Goal: Ask a question: Seek information or help from site administrators or community

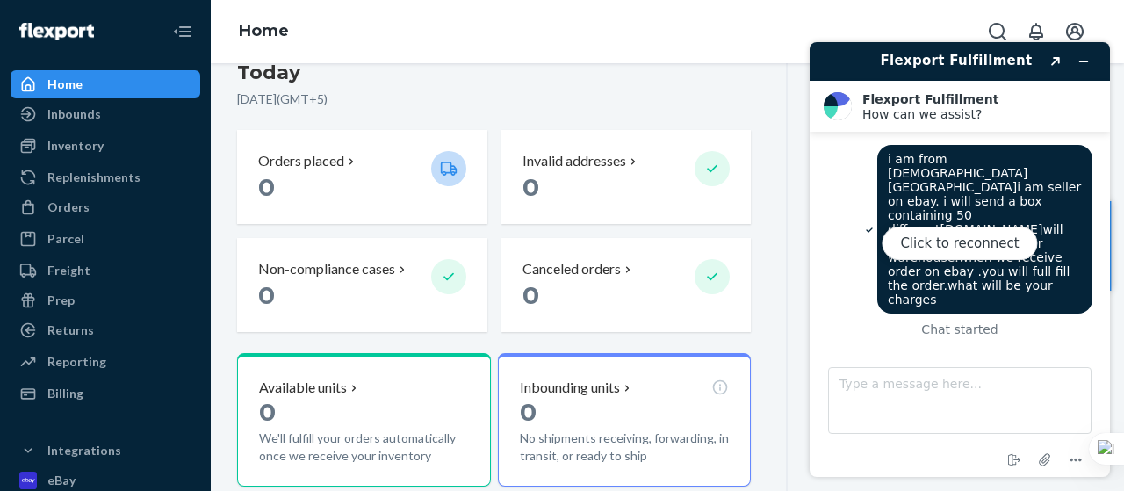
scroll to position [602, 0]
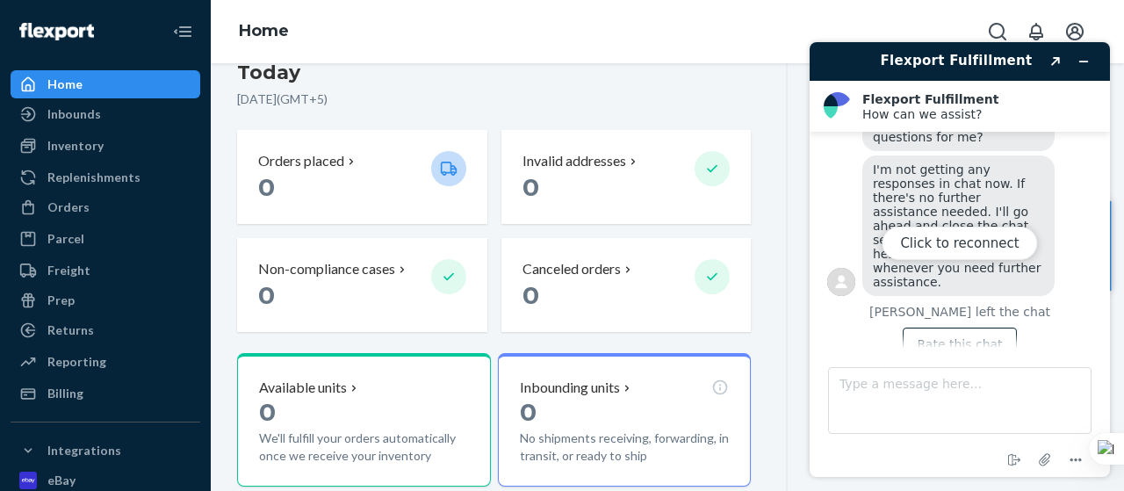
click at [925, 310] on div "Click to reconnect" at bounding box center [960, 259] width 300 height 435
click at [976, 247] on button "Click to reconnect" at bounding box center [959, 243] width 155 height 33
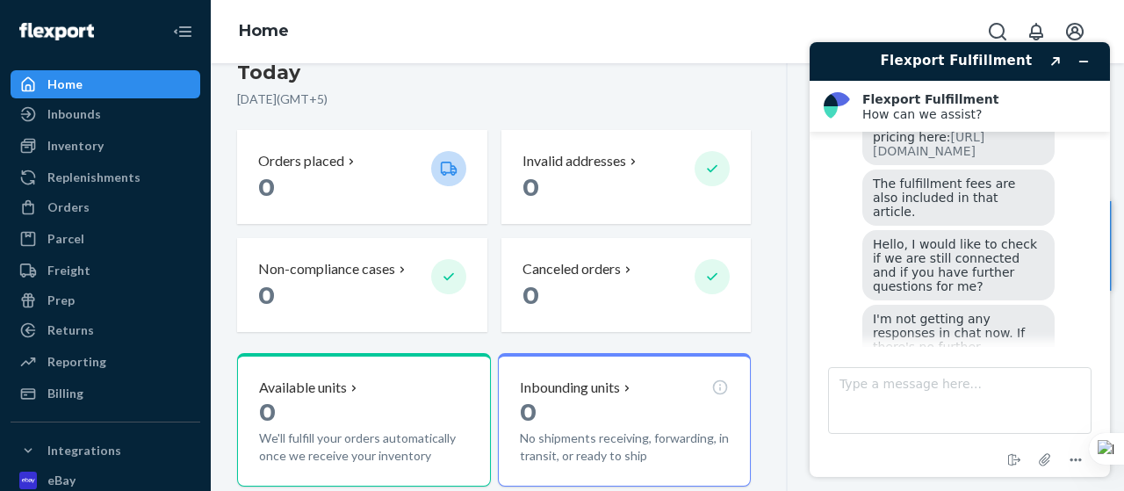
scroll to position [529, 0]
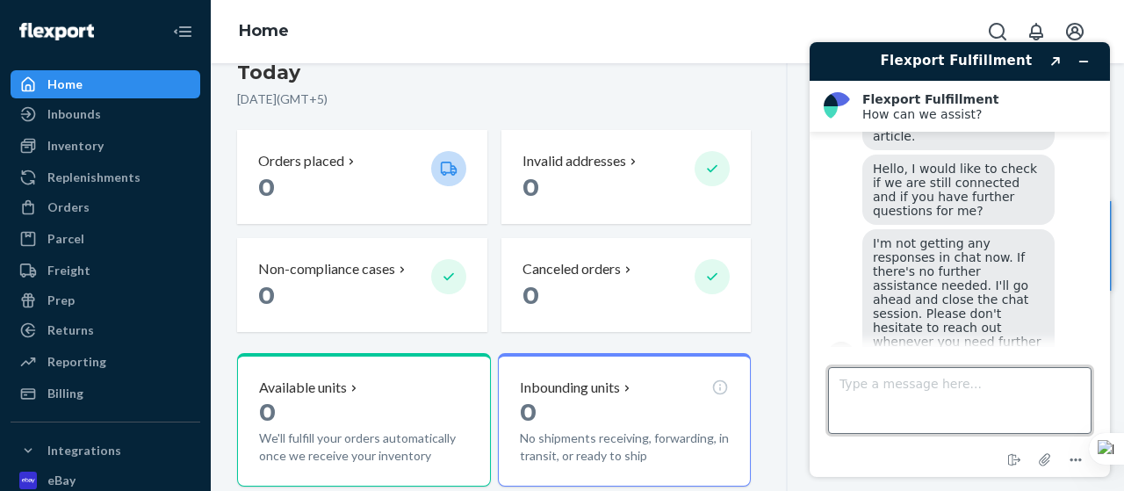
click at [909, 389] on textarea "Type a message here..." at bounding box center [959, 400] width 263 height 67
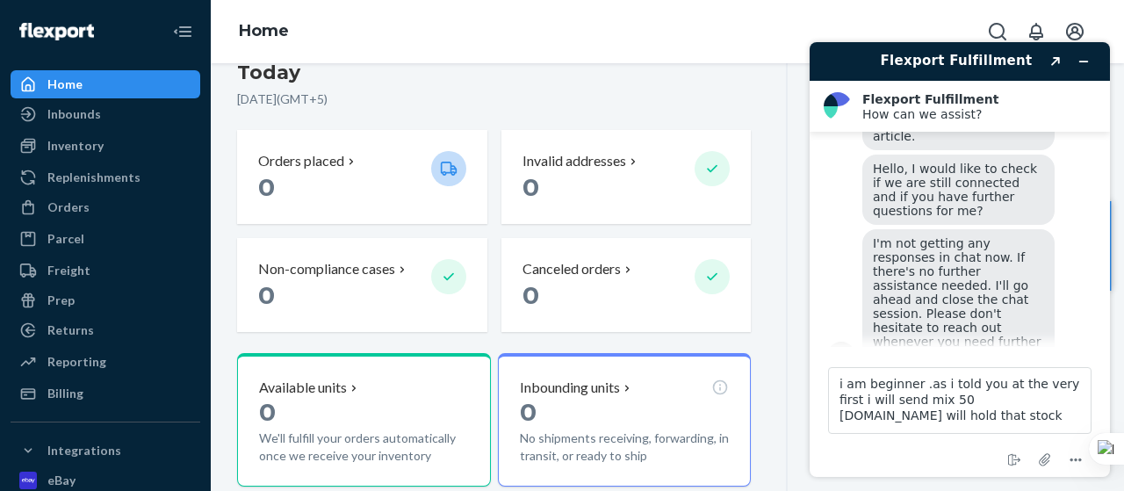
click at [1038, 48] on header "Flexport Fulfillment Created with Sketch." at bounding box center [960, 61] width 300 height 39
click at [897, 412] on textarea "i am beginner .as i told you at the very first i will send mix 50 [DOMAIN_NAME]…" at bounding box center [959, 400] width 263 height 67
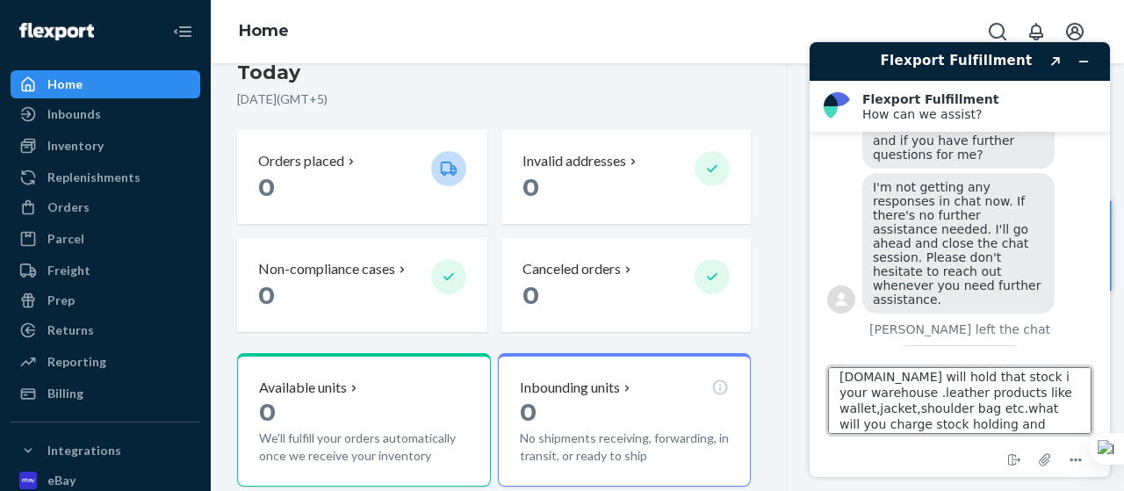
scroll to position [602, 0]
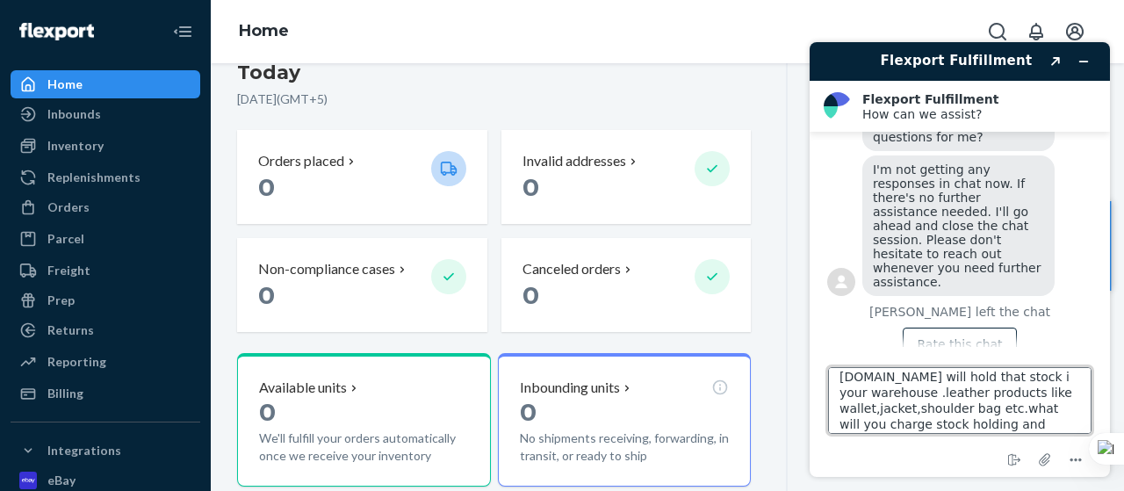
type textarea "i am beginner .as i told you at the very first i will send mix 50 [DOMAIN_NAME]…"
click at [1113, 415] on div "Flexport Fulfillment Created with Sketch. Flexport Fulfillment How can we assis…" at bounding box center [960, 259] width 328 height 463
click at [1116, 415] on div "Flexport Fulfillment Created with Sketch. Flexport Fulfillment How can we assis…" at bounding box center [960, 259] width 328 height 463
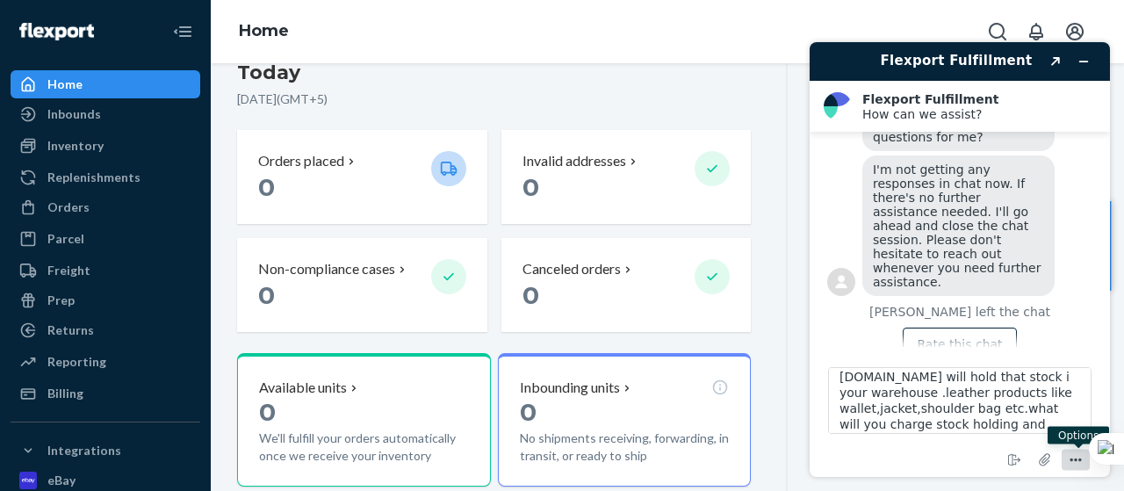
click at [1079, 459] on circle "Menu" at bounding box center [1080, 459] width 3 height 3
click at [755, 268] on div "[DATE] [DATE] ( GMT+5 ) Orders placed 0 Invalid addresses 0 Non-compliance case…" at bounding box center [512, 345] width 551 height 573
click at [1048, 478] on div "Flexport Fulfillment Created with Sketch. Flexport Fulfillment How can we assis…" at bounding box center [960, 259] width 328 height 463
click at [1116, 480] on div "Flexport Fulfillment Created with Sketch. Flexport Fulfillment How can we assis…" at bounding box center [960, 259] width 328 height 463
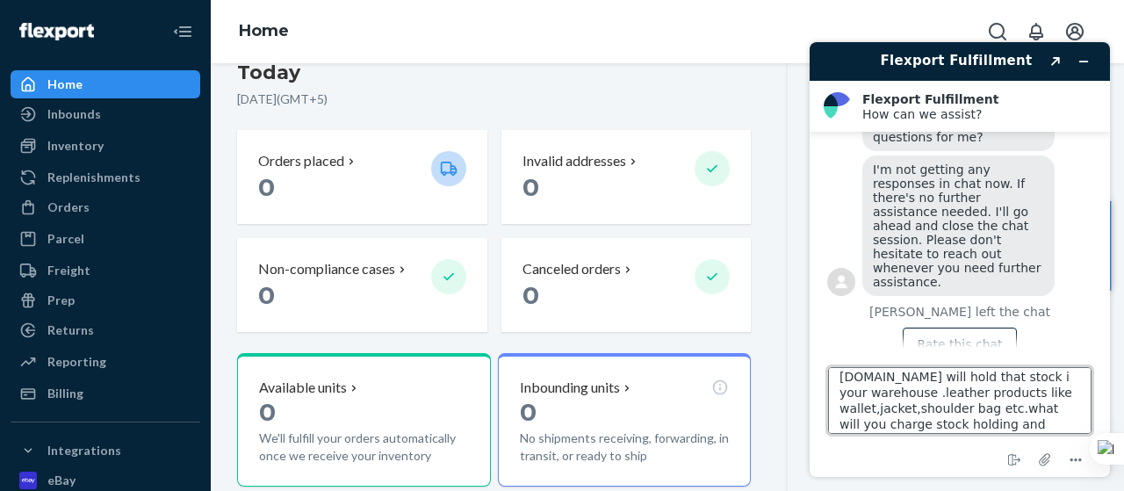
click at [911, 424] on textarea "i am beginner .as i told you at the very first i will send mix 50 [DOMAIN_NAME]…" at bounding box center [959, 400] width 263 height 67
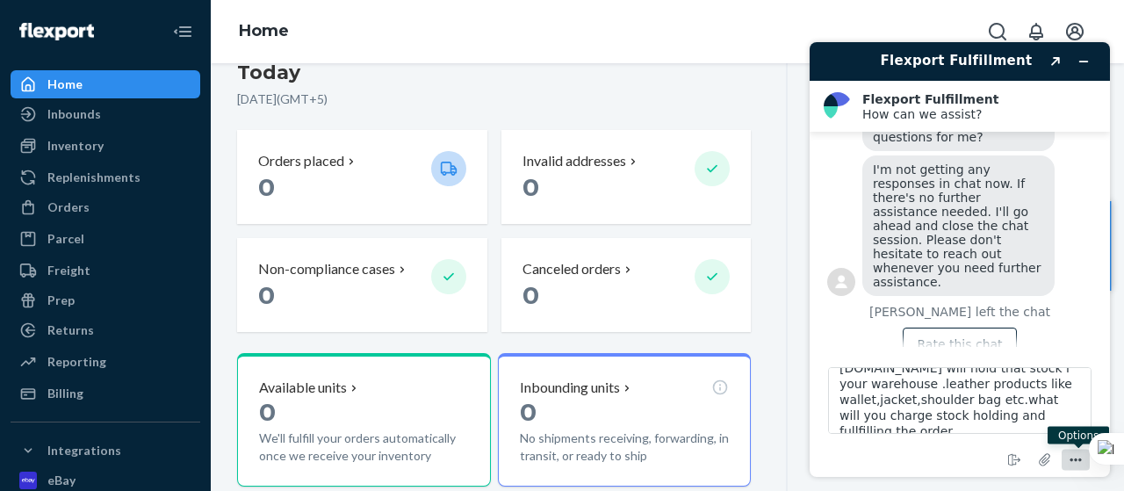
click at [1084, 460] on icon "Menu" at bounding box center [1075, 460] width 21 height 21
click at [788, 321] on div "Last 30 days [DATE] - [DATE] ( GMT+5 ) Delivered orders No orders available for…" at bounding box center [943, 345] width 310 height 573
click at [1111, 197] on div "Flexport Fulfillment Created with Sketch. Flexport Fulfillment How can we assis…" at bounding box center [960, 259] width 328 height 463
click at [1114, 197] on div "Flexport Fulfillment Created with Sketch. Flexport Fulfillment How can we assis…" at bounding box center [960, 259] width 328 height 463
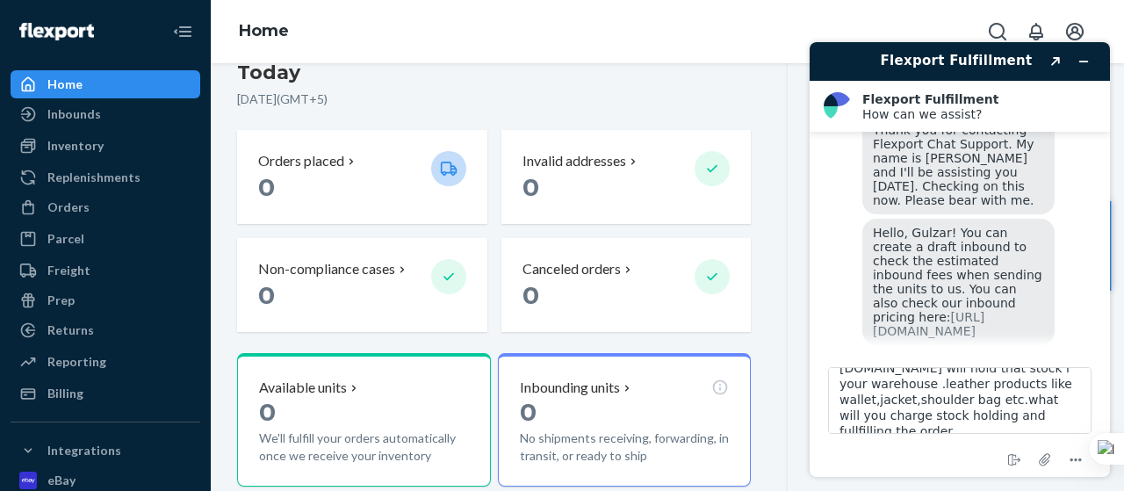
scroll to position [251, 0]
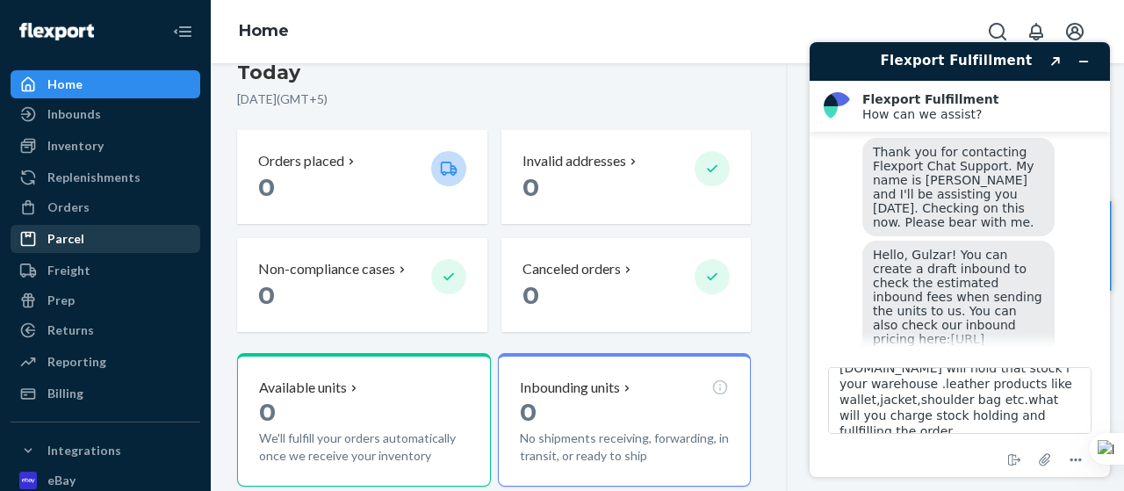
click at [56, 248] on div "Parcel" at bounding box center [105, 239] width 186 height 25
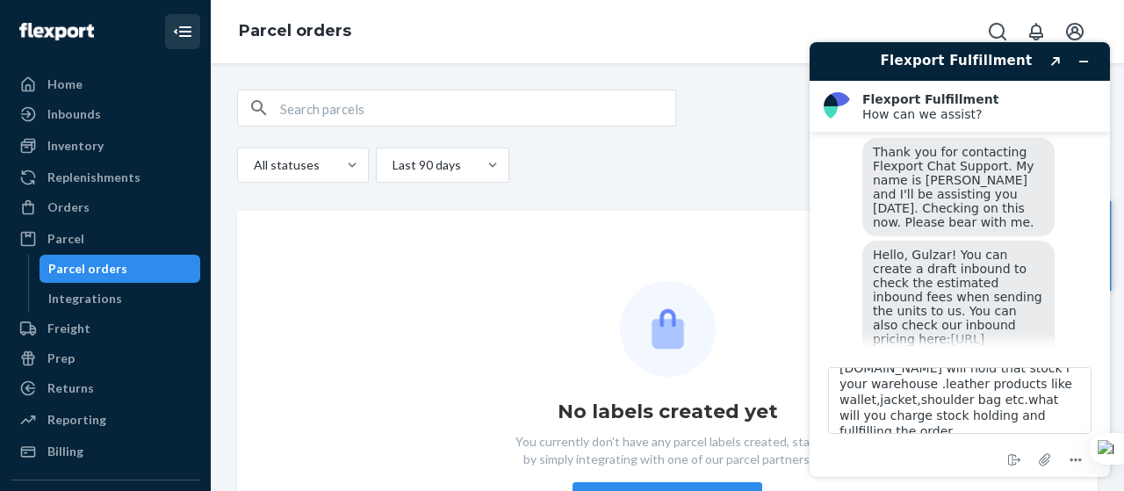
click at [176, 29] on icon "Close Navigation" at bounding box center [182, 31] width 21 height 21
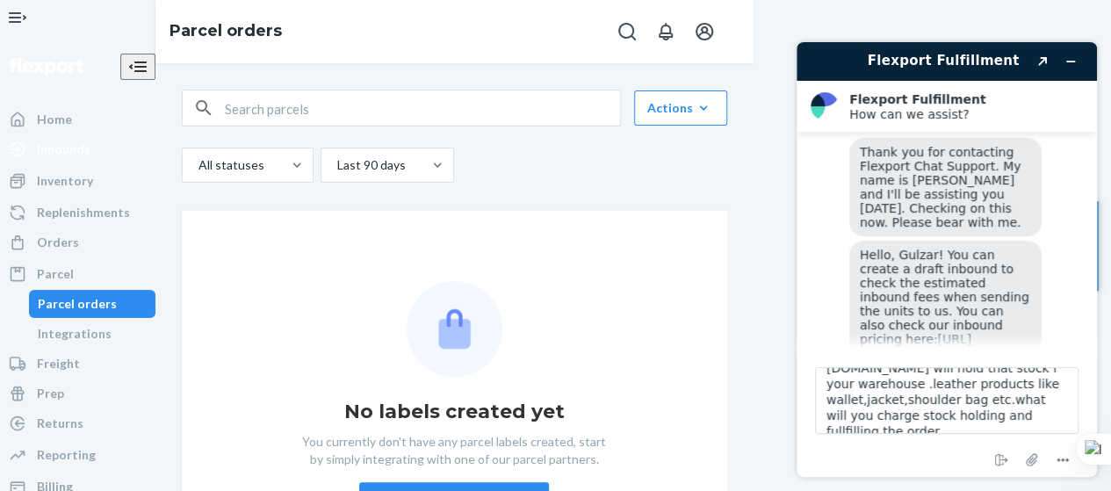
click at [86, 158] on div "Inbounds" at bounding box center [64, 149] width 54 height 18
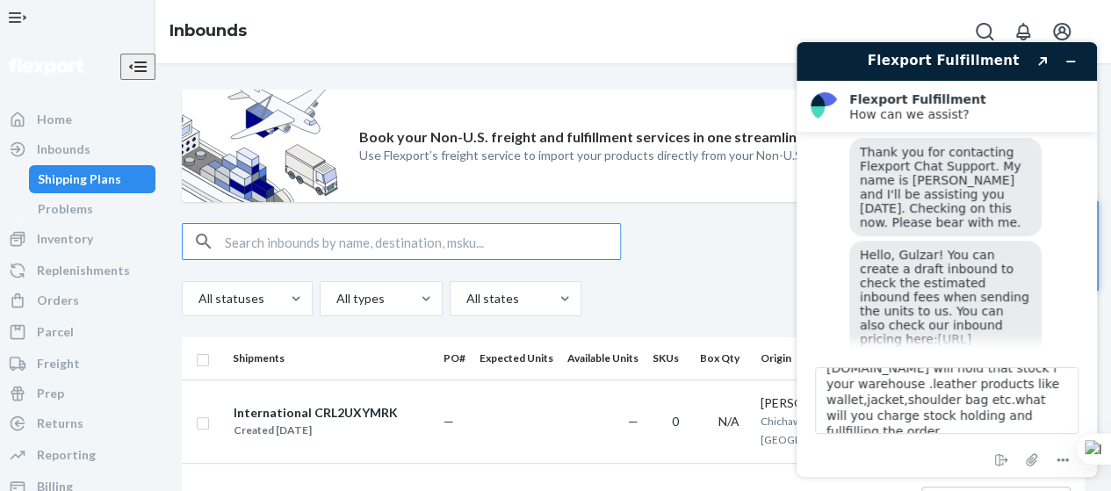
scroll to position [61, 0]
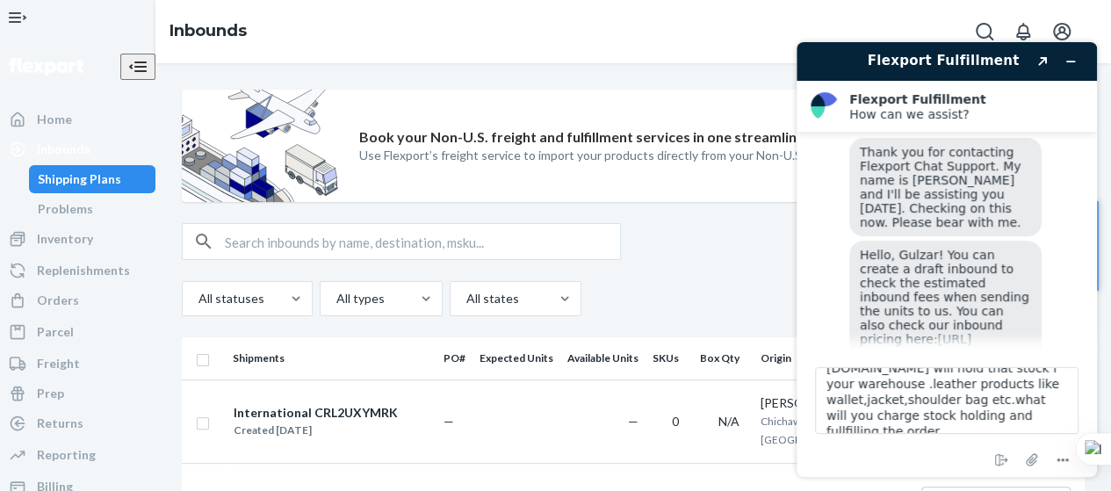
click at [56, 158] on div "Inbounds" at bounding box center [64, 149] width 54 height 18
click at [65, 128] on div "Home" at bounding box center [54, 120] width 35 height 18
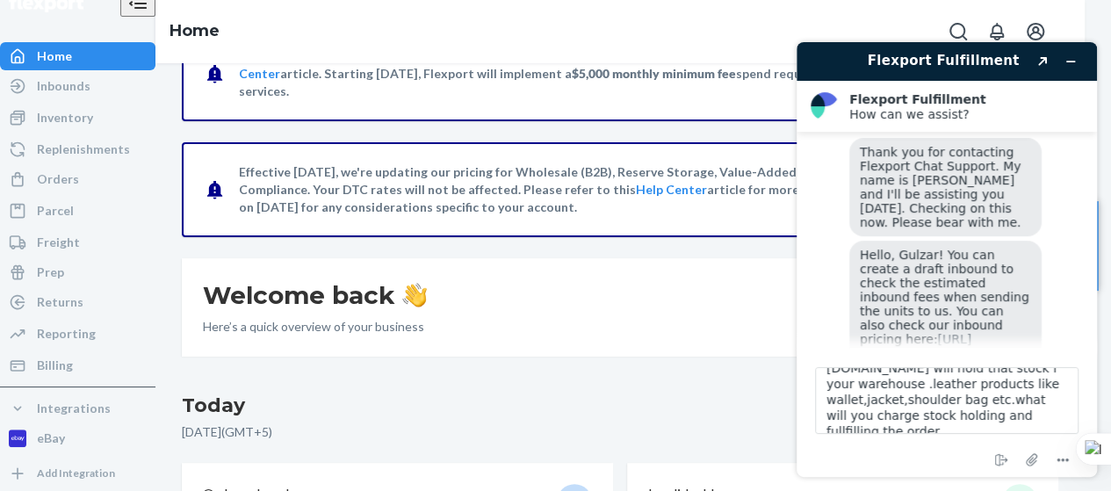
scroll to position [255, 0]
